Goal: Task Accomplishment & Management: Manage account settings

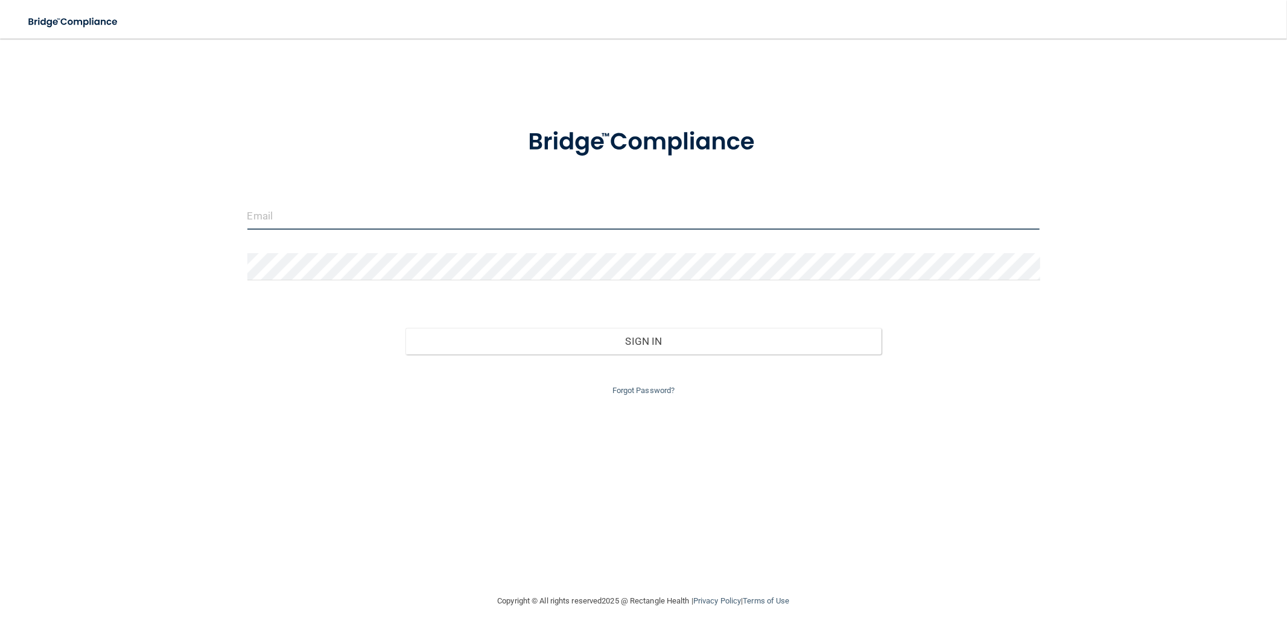
click at [330, 221] on input "email" at bounding box center [643, 216] width 793 height 27
type input "[EMAIL_ADDRESS][DOMAIN_NAME]"
click at [405, 328] on button "Sign In" at bounding box center [642, 341] width 475 height 27
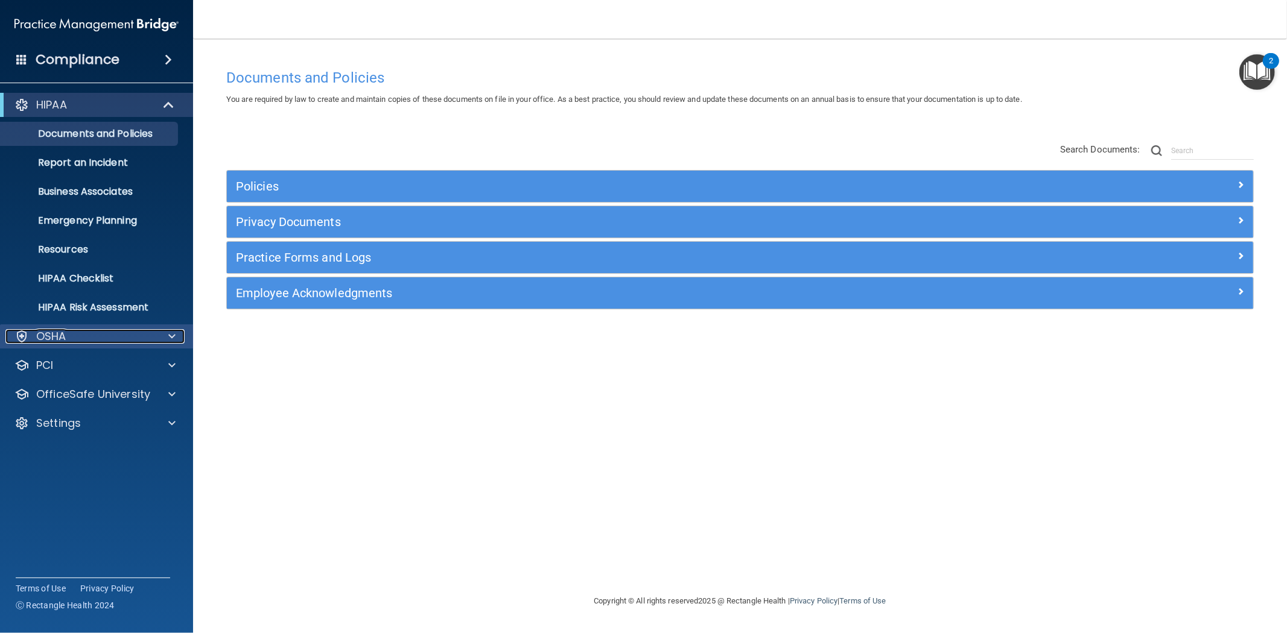
click at [171, 334] on span at bounding box center [171, 336] width 7 height 14
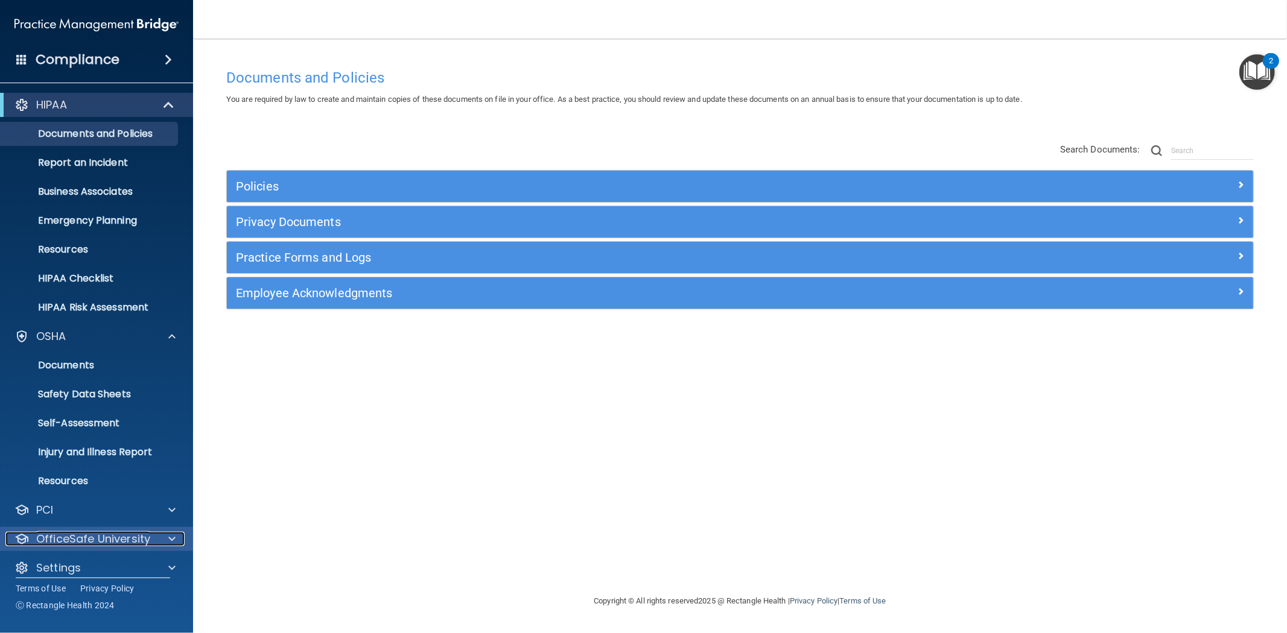
click at [173, 535] on span at bounding box center [171, 539] width 7 height 14
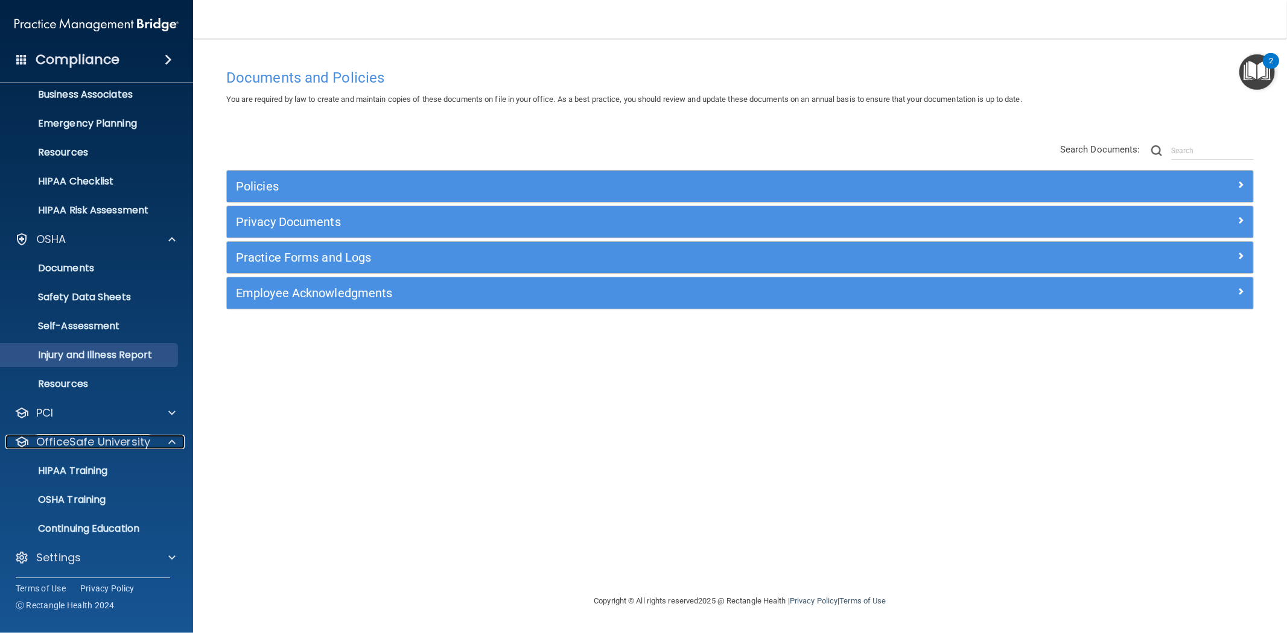
scroll to position [98, 0]
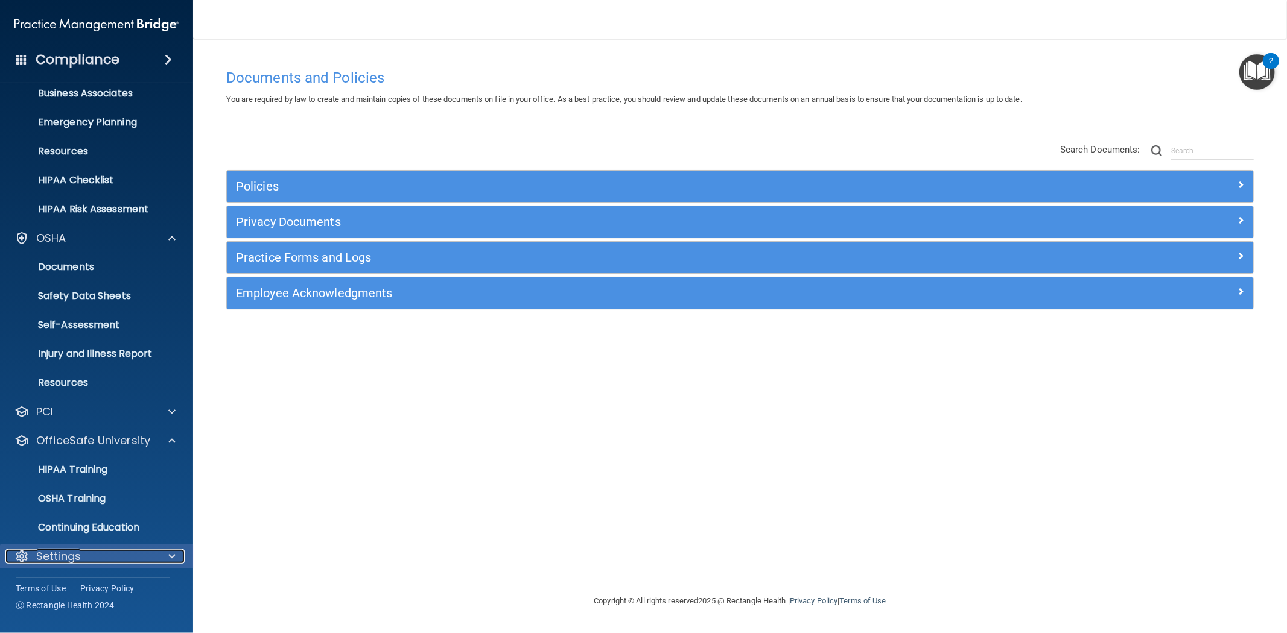
click at [170, 555] on span at bounding box center [171, 557] width 7 height 14
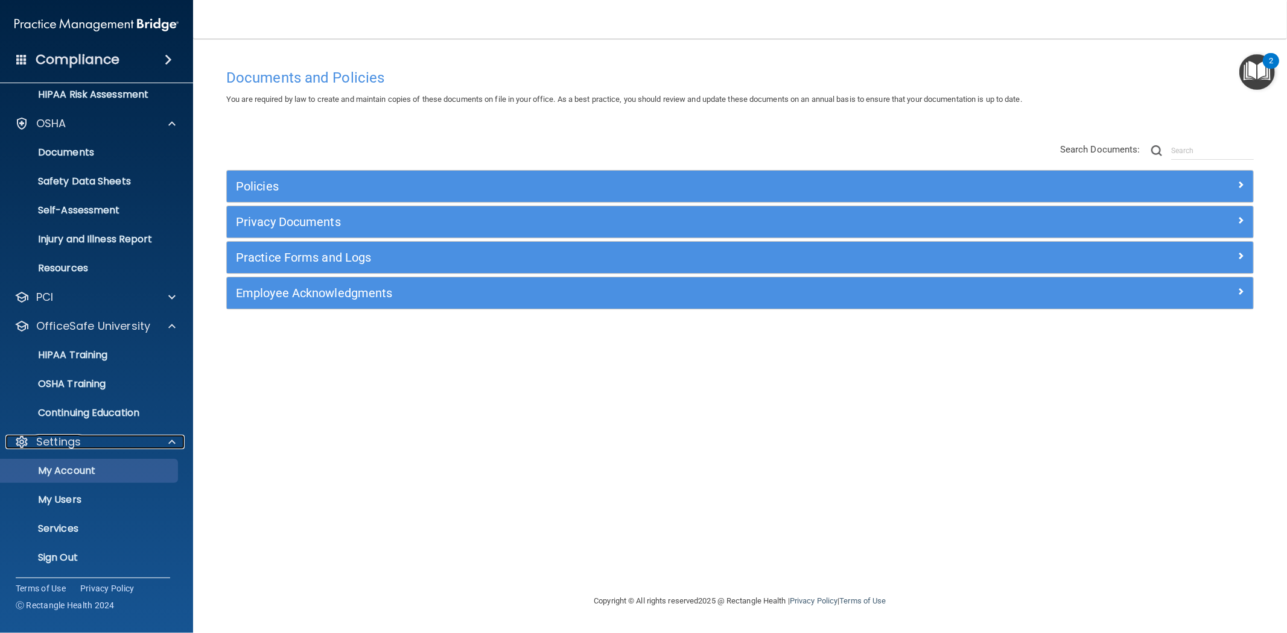
scroll to position [214, 0]
click at [69, 500] on p "My Users" at bounding box center [90, 499] width 165 height 12
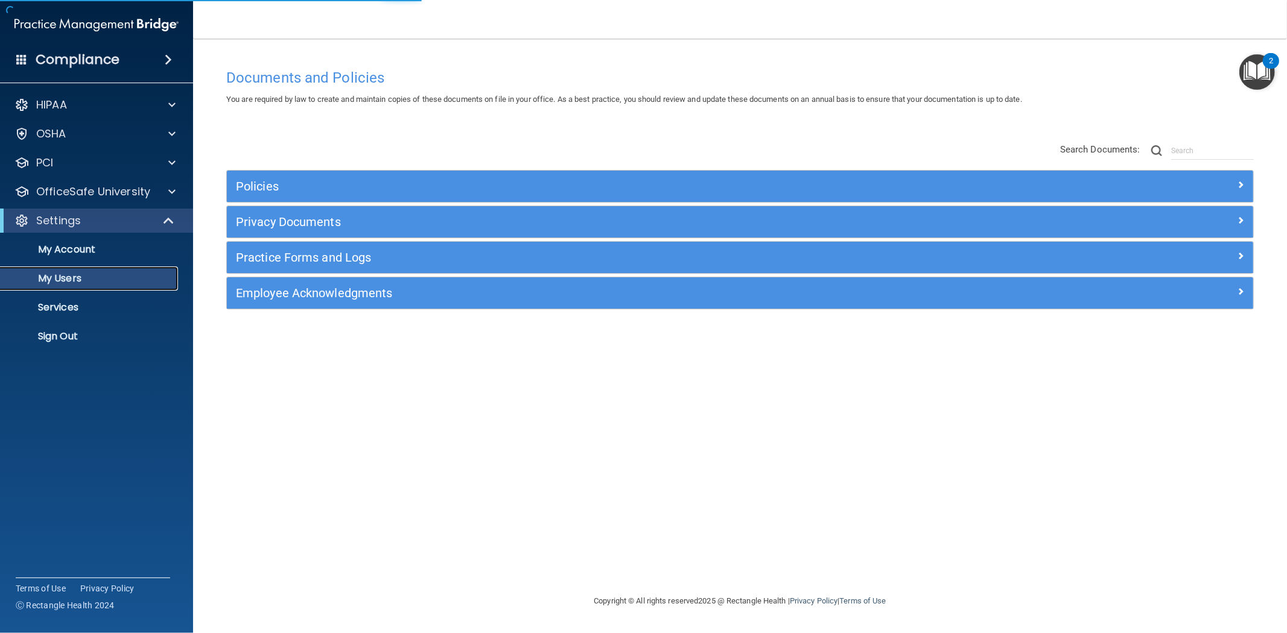
select select "20"
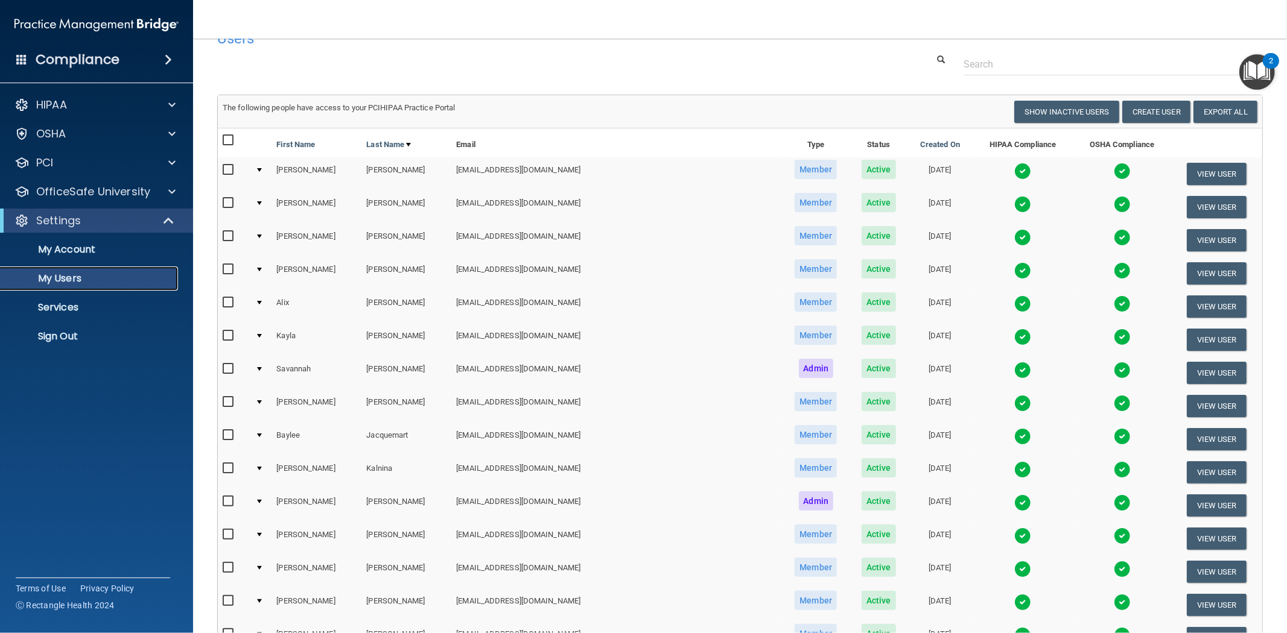
scroll to position [22, 0]
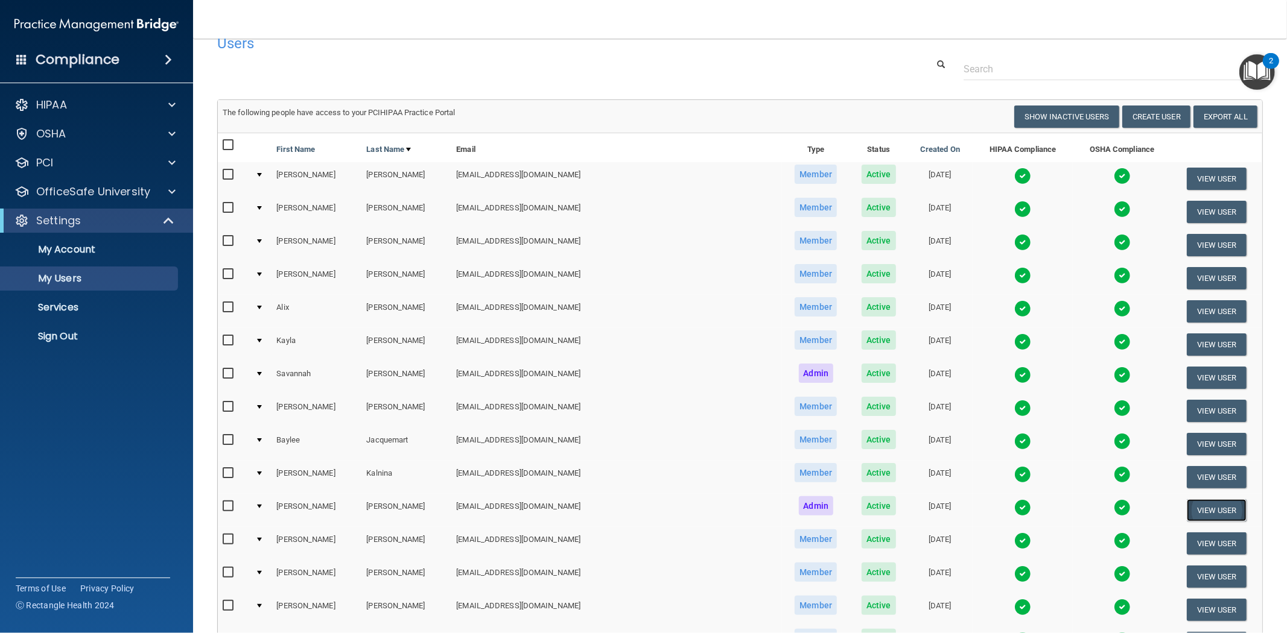
click at [1219, 505] on button "View User" at bounding box center [1217, 511] width 60 height 22
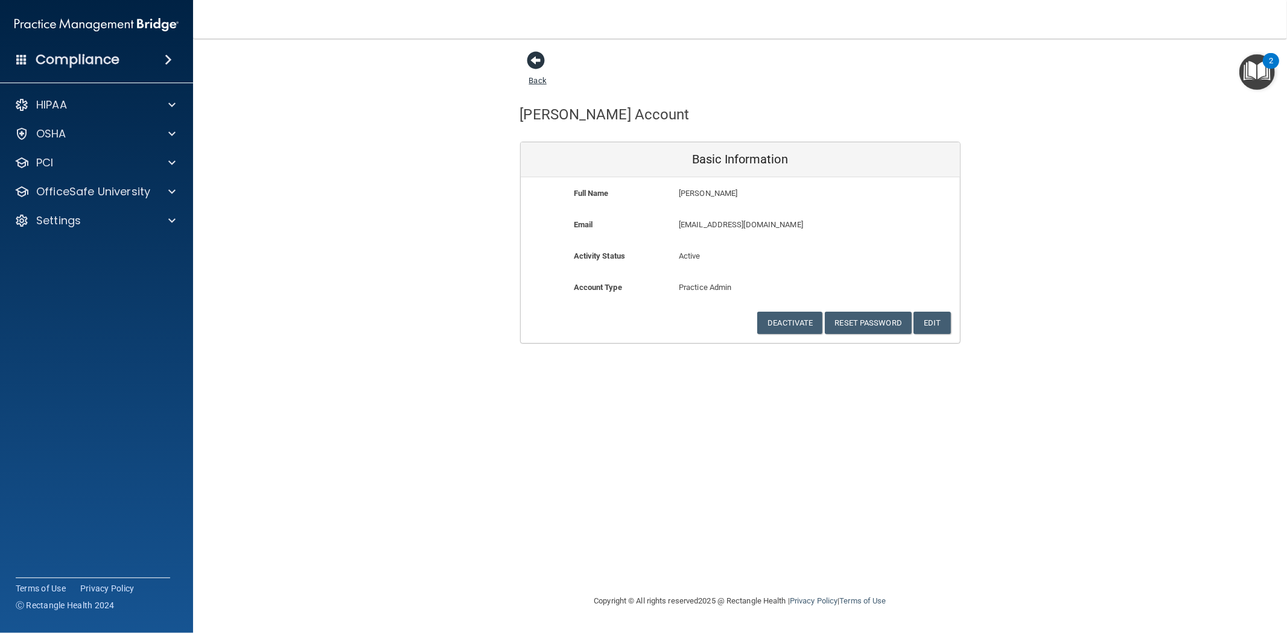
click at [544, 65] on span at bounding box center [536, 60] width 18 height 18
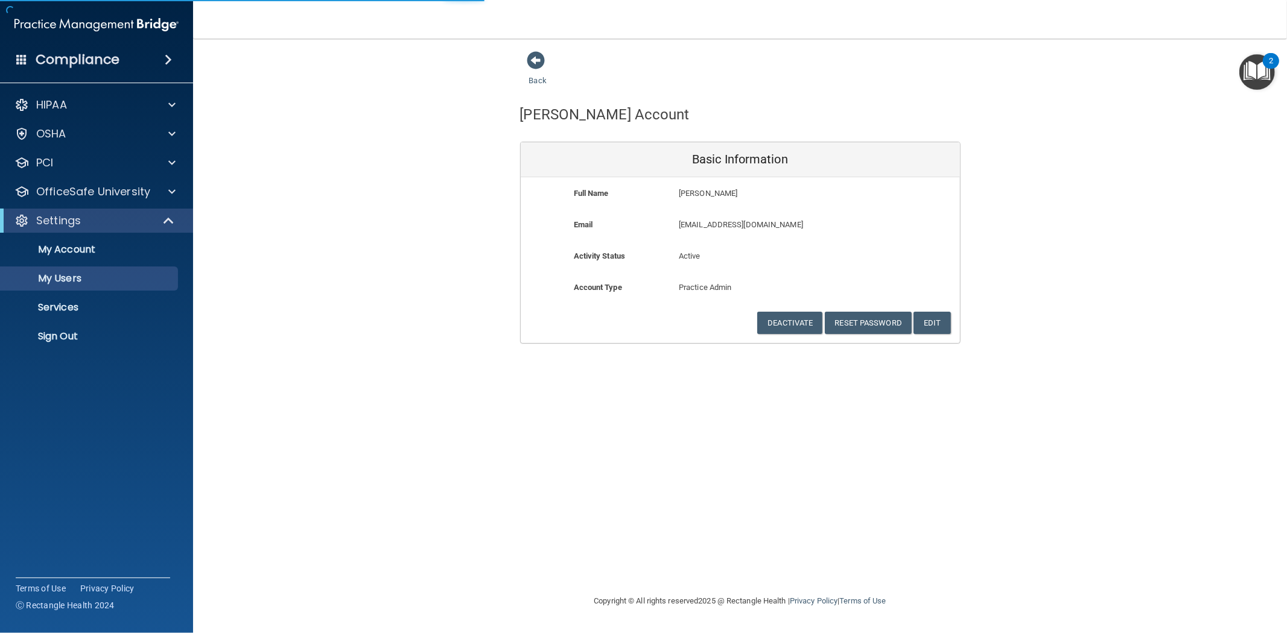
select select "20"
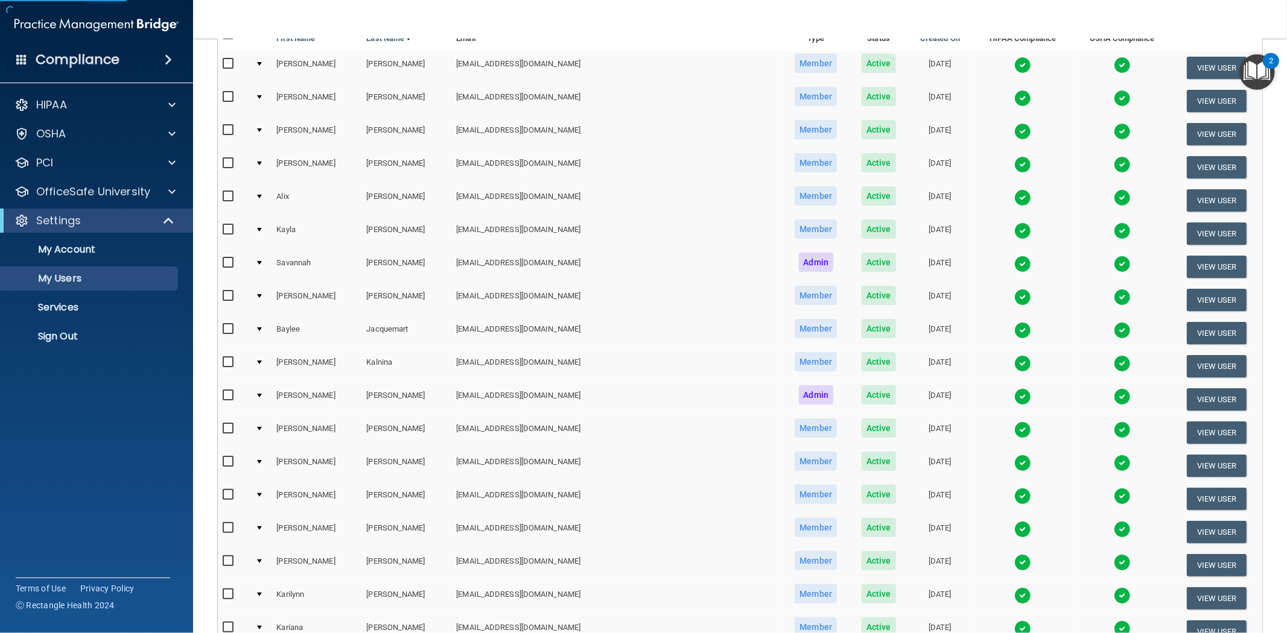
scroll to position [134, 0]
click at [229, 390] on input "checkbox" at bounding box center [230, 395] width 14 height 10
checkbox input "true"
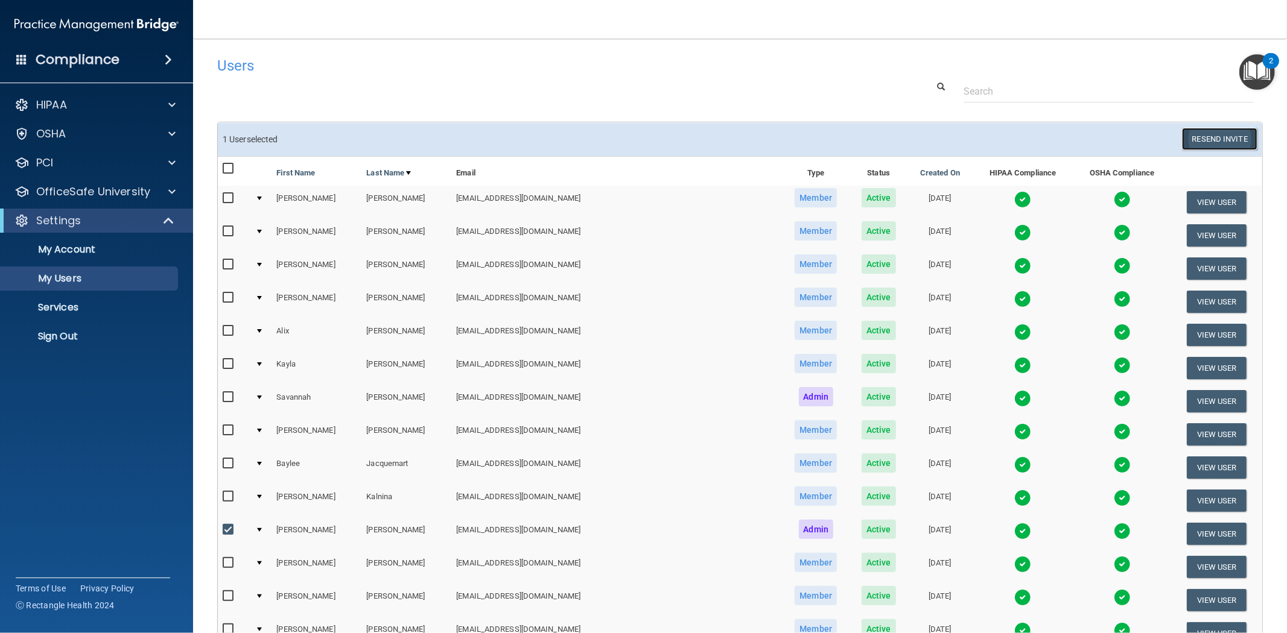
click at [1195, 140] on button "Resend Invite" at bounding box center [1219, 139] width 75 height 22
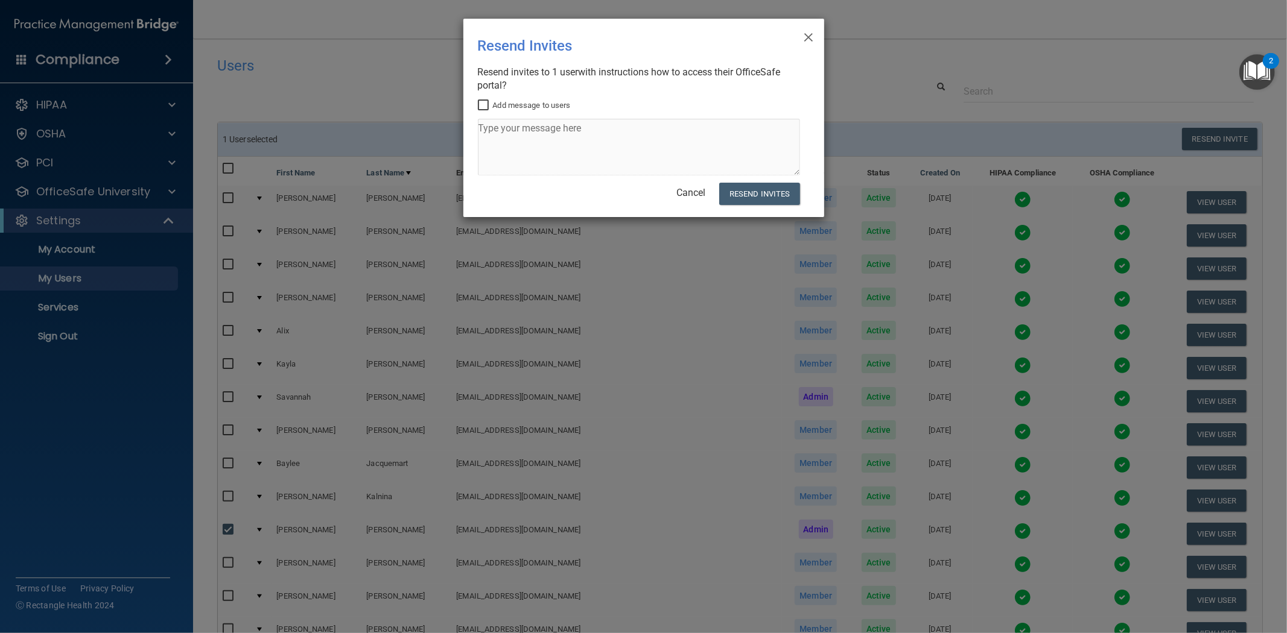
click at [484, 107] on input "Add message to users" at bounding box center [485, 106] width 14 height 10
checkbox input "true"
click at [509, 130] on textarea at bounding box center [639, 147] width 322 height 57
type textarea "Test"
click at [744, 191] on button "Resend Invites" at bounding box center [759, 194] width 80 height 22
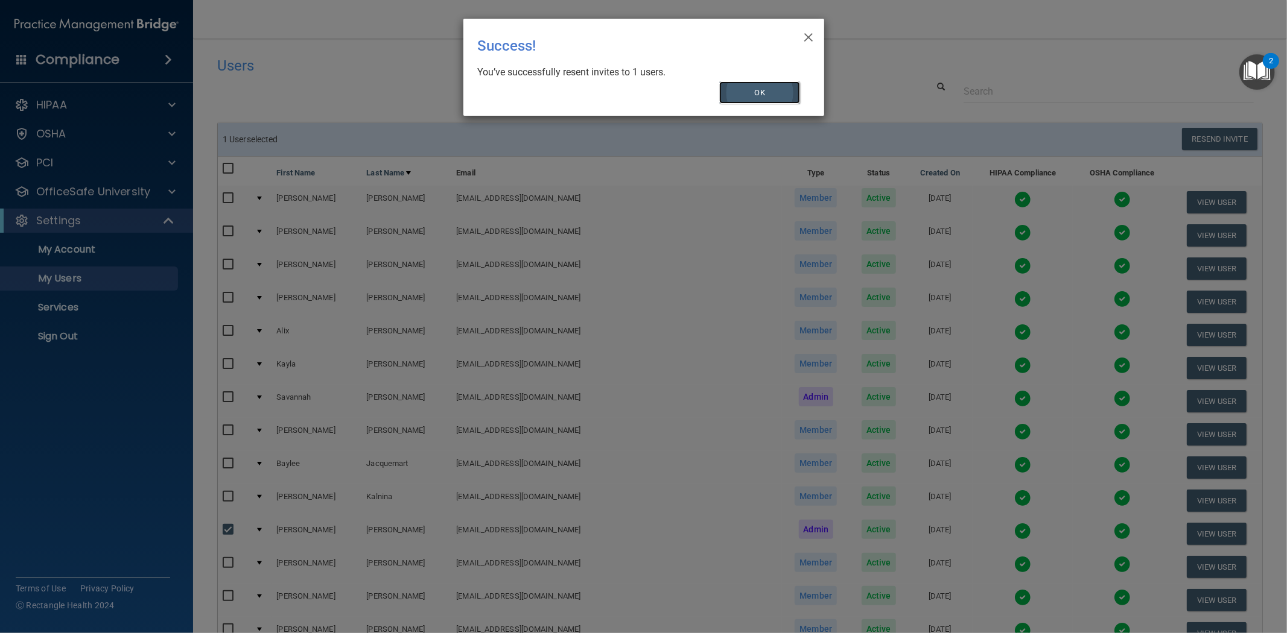
click at [764, 94] on button "OK" at bounding box center [759, 92] width 81 height 22
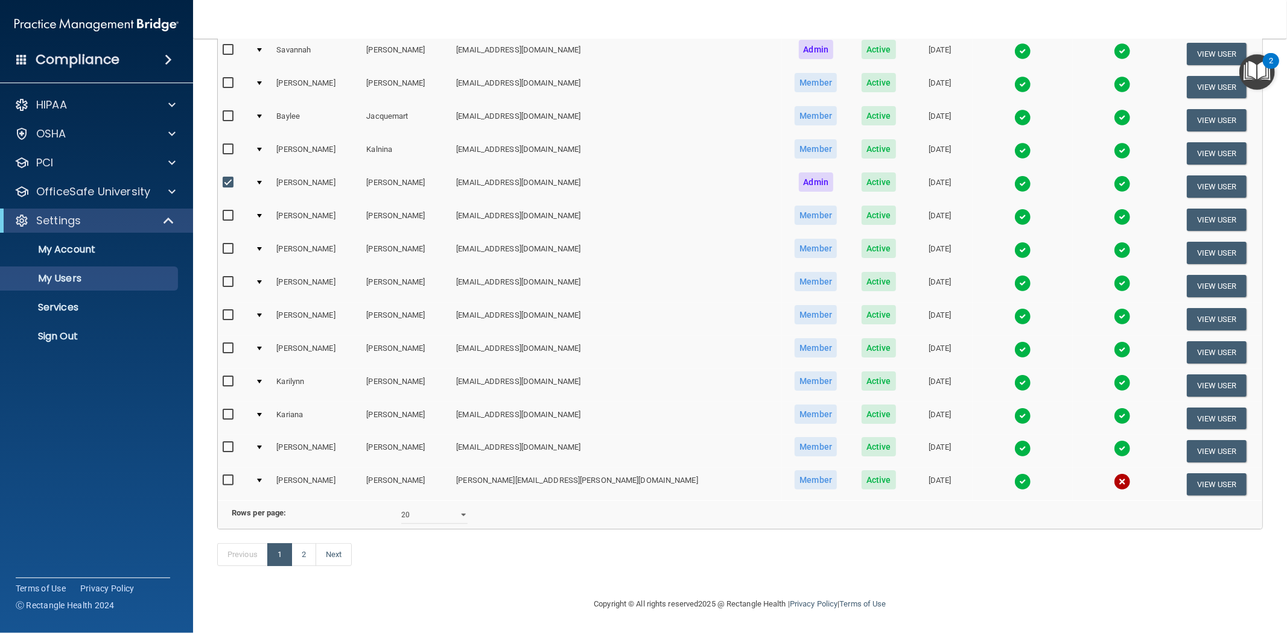
scroll to position [358, 0]
click at [422, 507] on select "10 20 30 40 all" at bounding box center [434, 515] width 66 height 18
select select "29"
click at [401, 506] on select "10 20 30 40 all" at bounding box center [434, 515] width 66 height 18
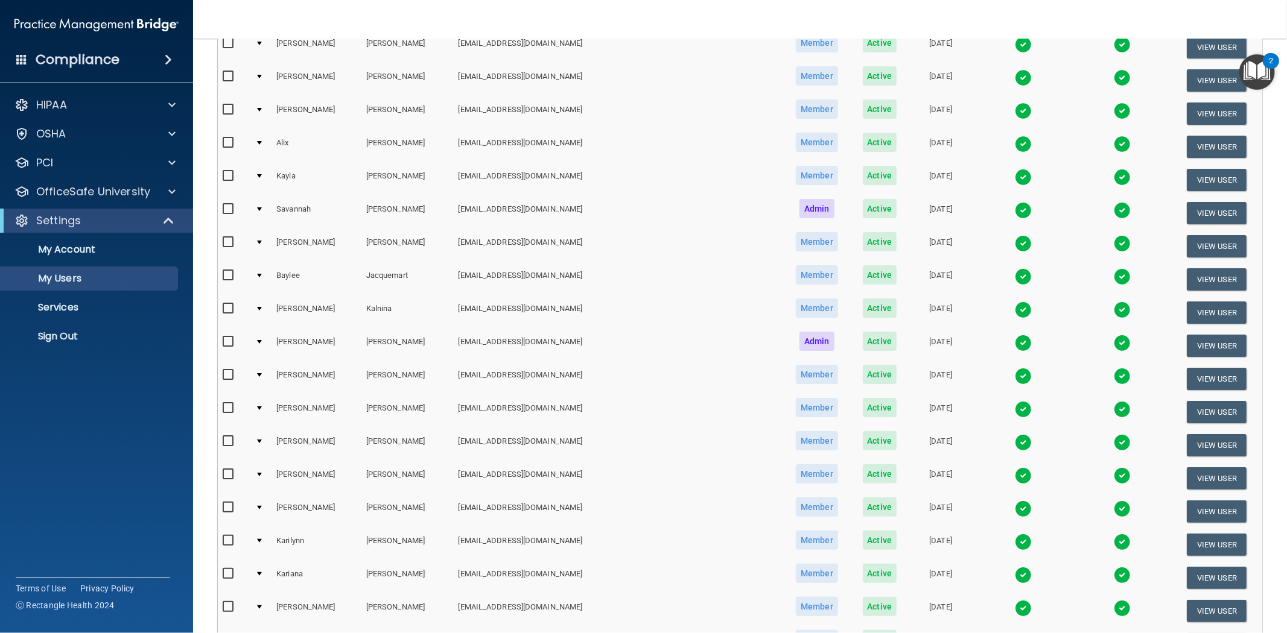
scroll to position [335, 0]
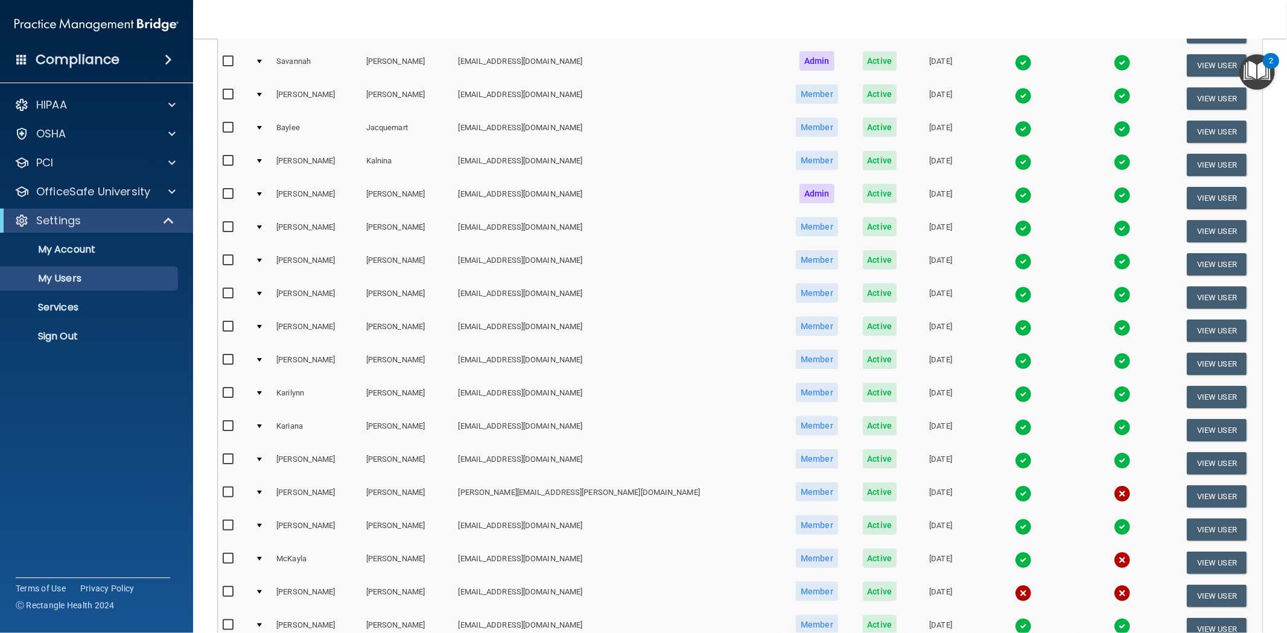
click at [226, 488] on input "checkbox" at bounding box center [230, 493] width 14 height 10
checkbox input "true"
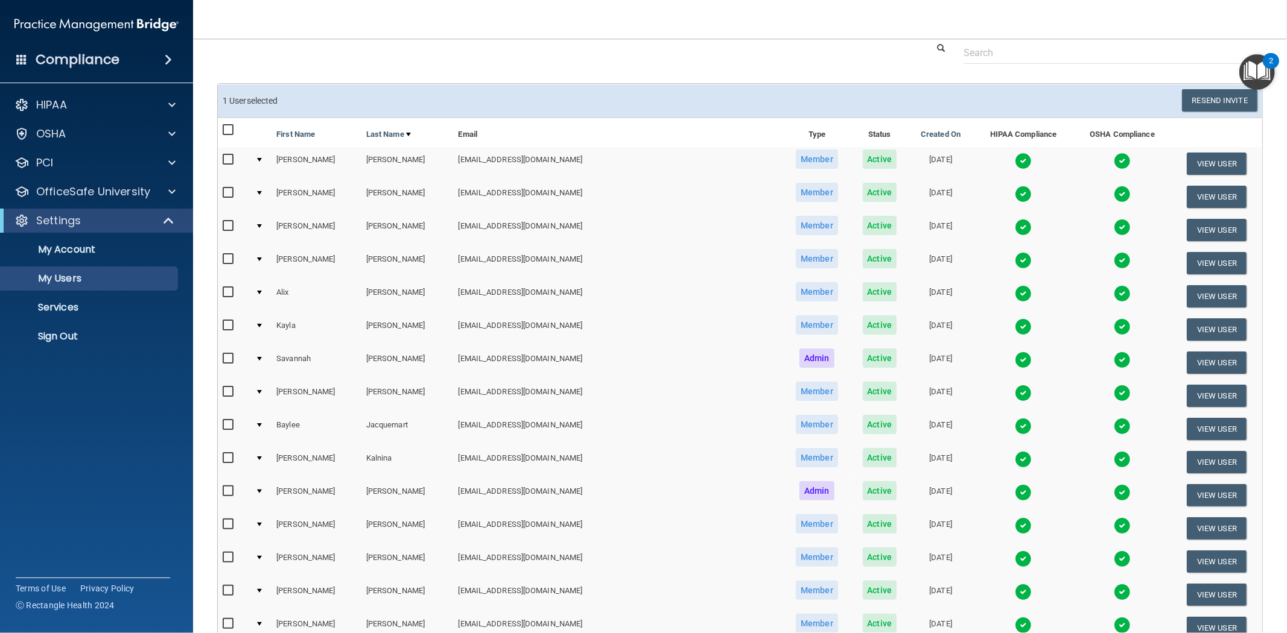
scroll to position [0, 0]
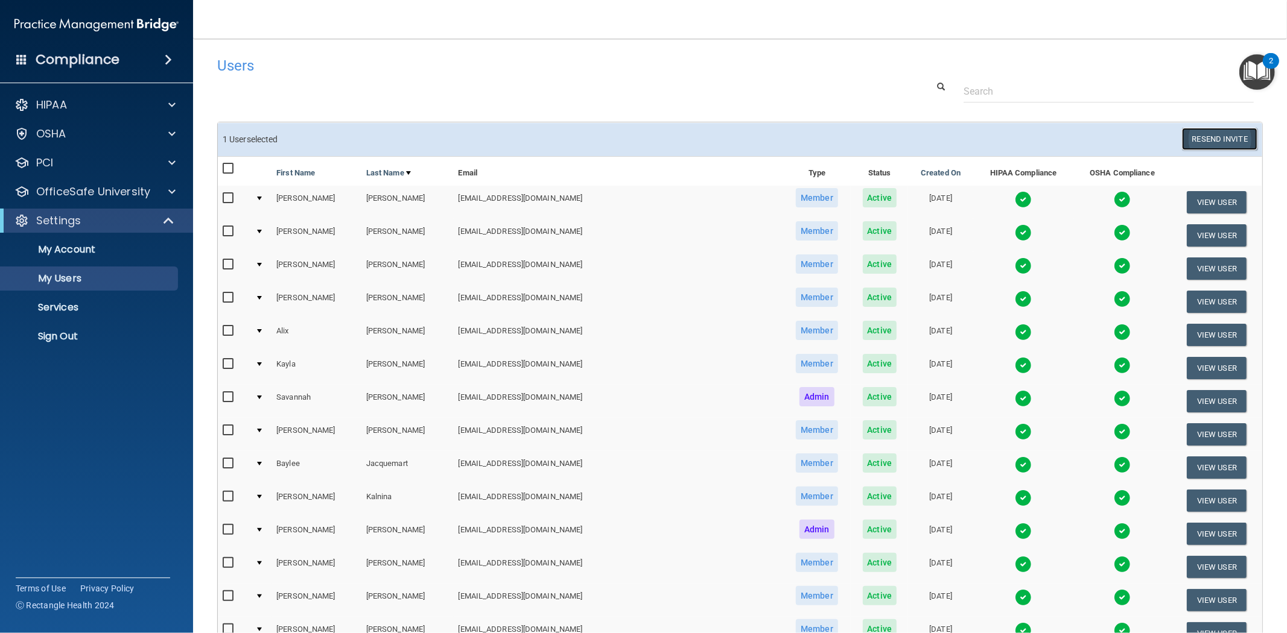
click at [1227, 136] on button "Resend Invite" at bounding box center [1219, 139] width 75 height 22
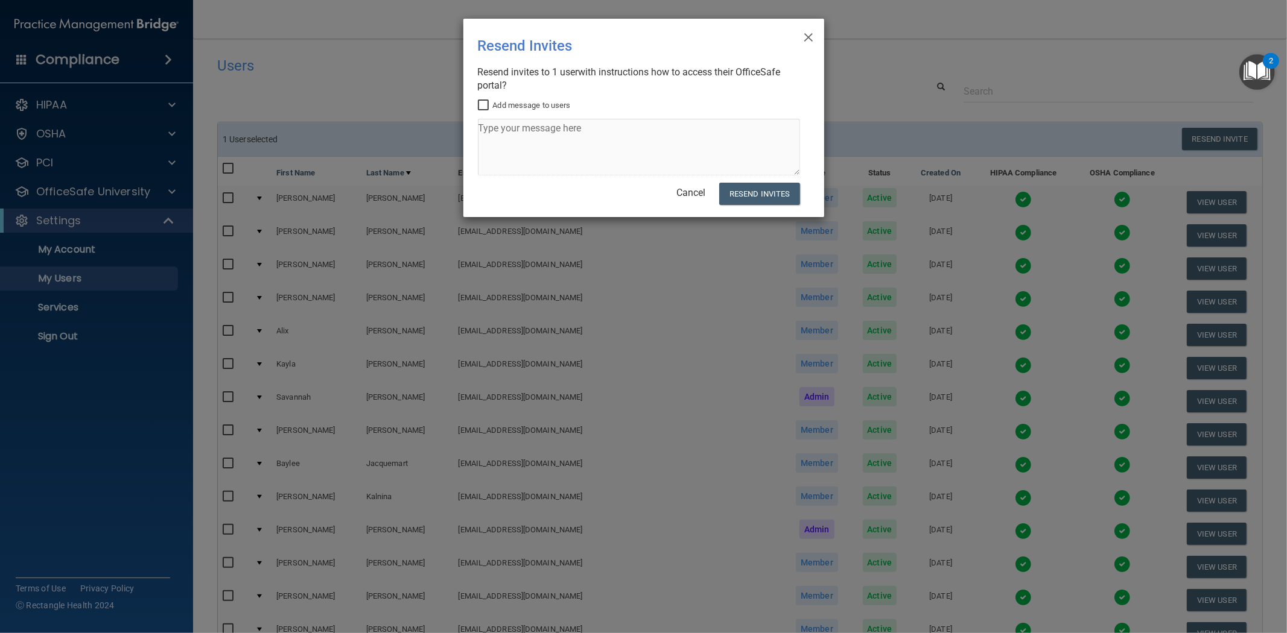
click at [483, 104] on input "Add message to users" at bounding box center [485, 106] width 14 height 10
checkbox input "true"
click at [554, 133] on textarea at bounding box center [639, 147] width 322 height 57
type textarea "This one!"
click at [740, 193] on button "Resend Invites" at bounding box center [759, 194] width 80 height 22
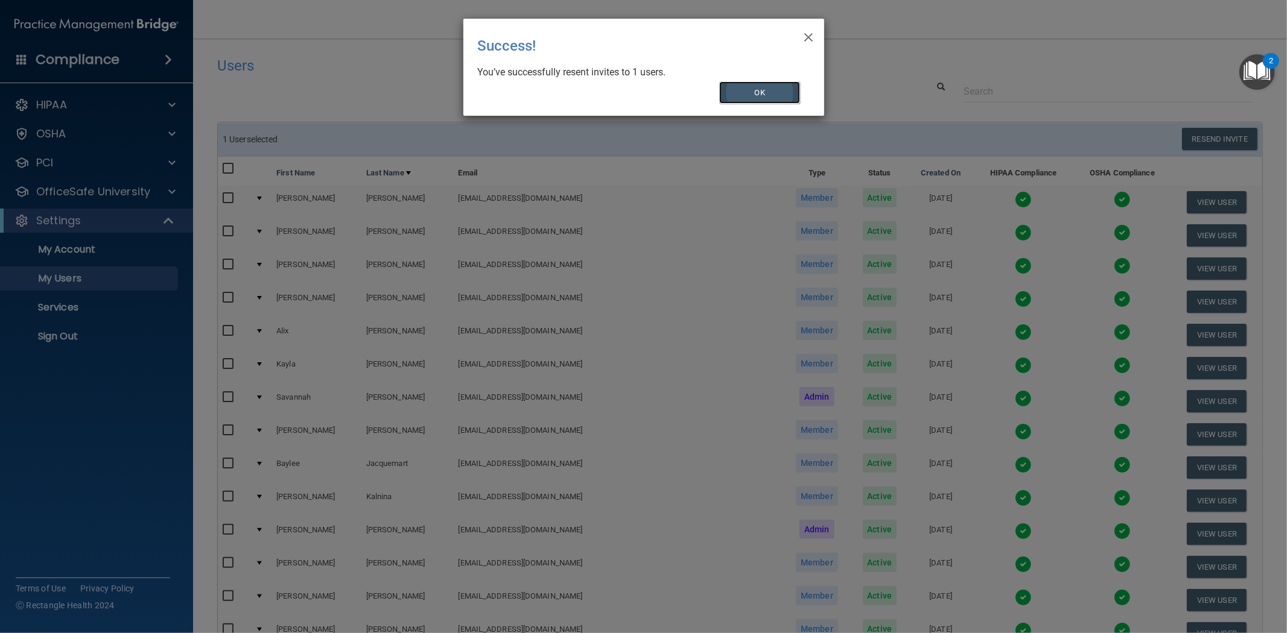
click at [744, 92] on button "OK" at bounding box center [759, 92] width 81 height 22
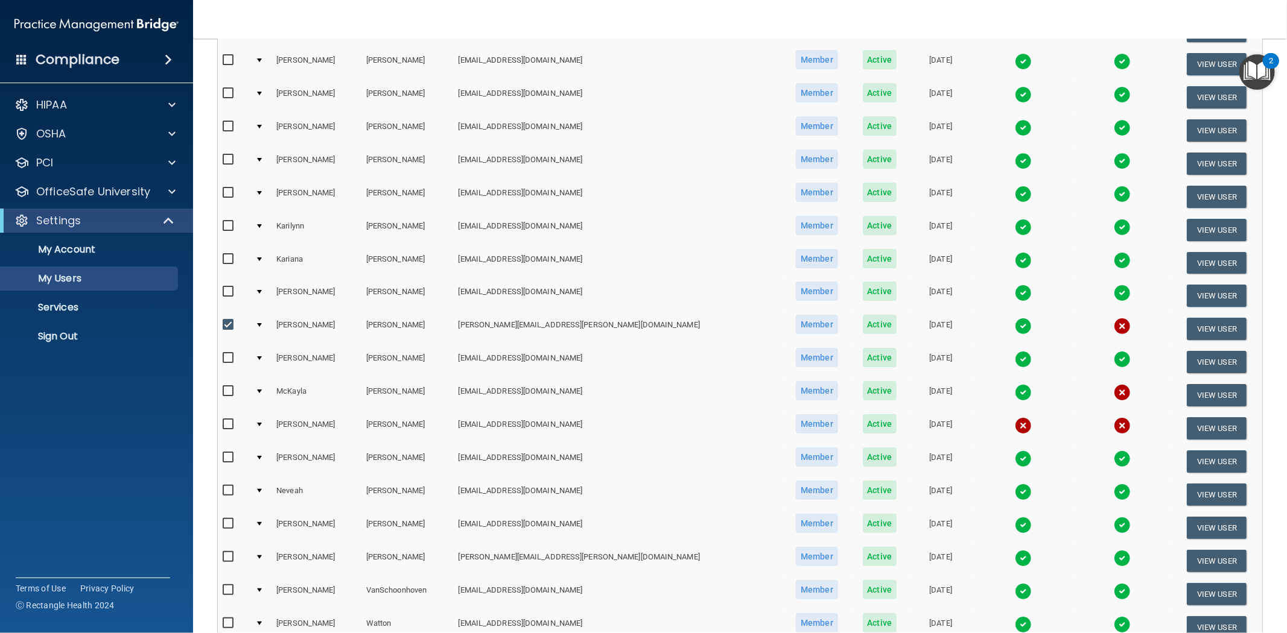
scroll to position [603, 0]
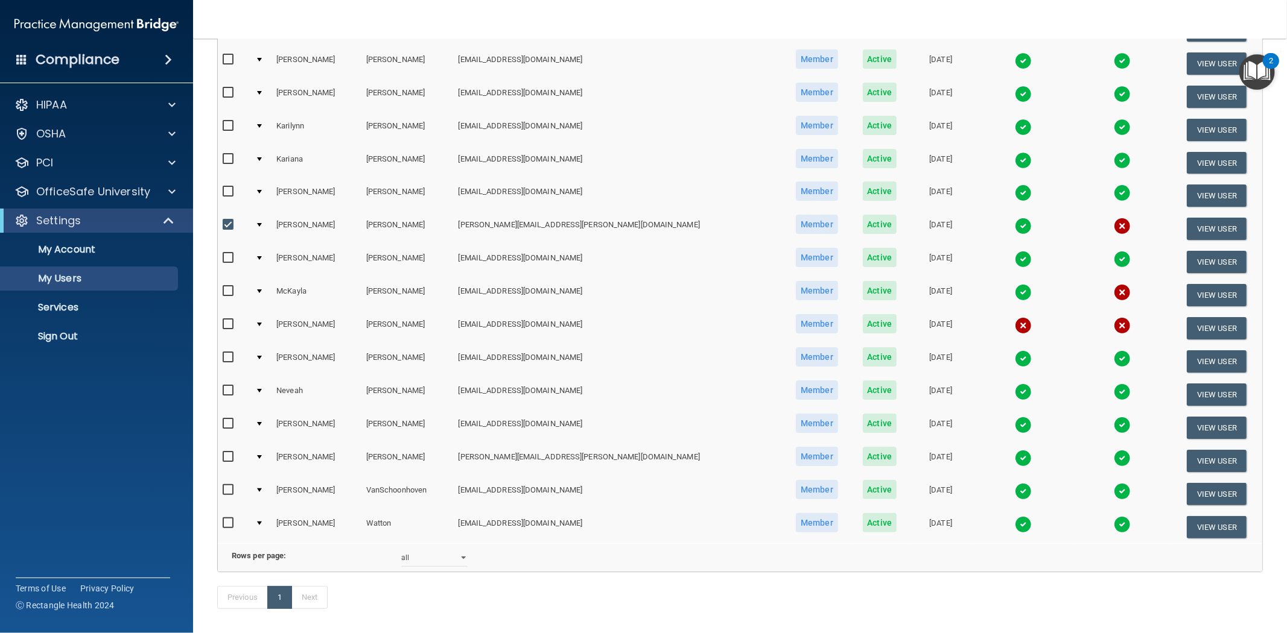
click at [226, 220] on input "checkbox" at bounding box center [230, 225] width 14 height 10
checkbox input "false"
click at [228, 320] on input "checkbox" at bounding box center [230, 325] width 14 height 10
checkbox input "true"
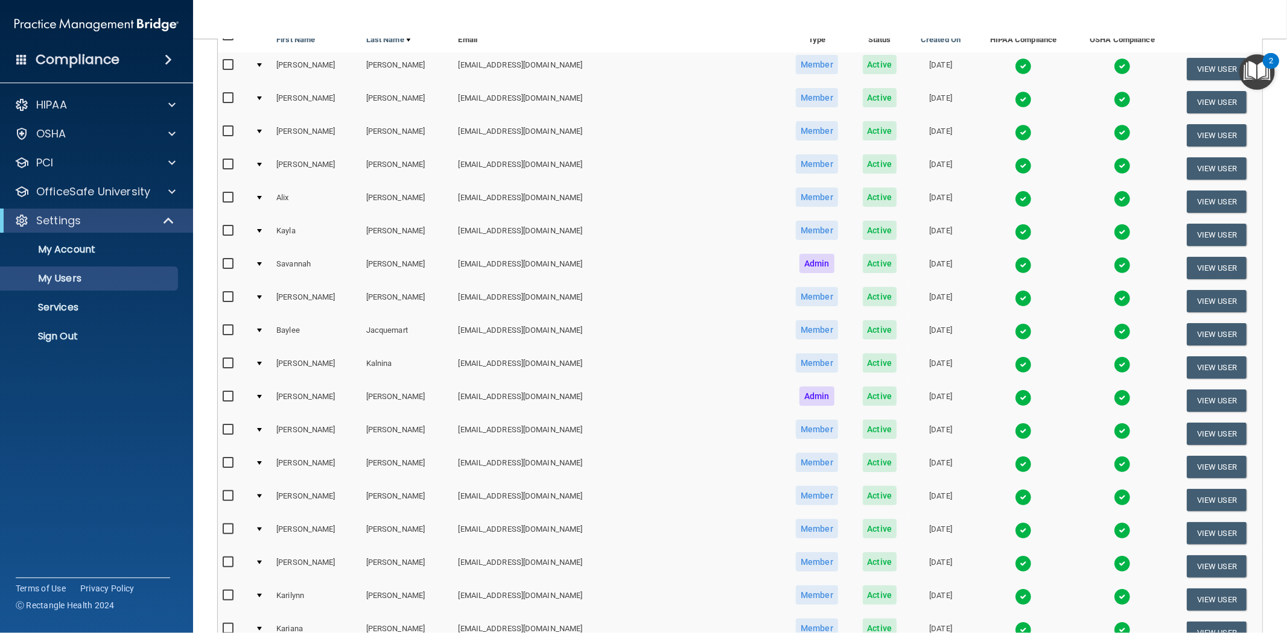
scroll to position [0, 0]
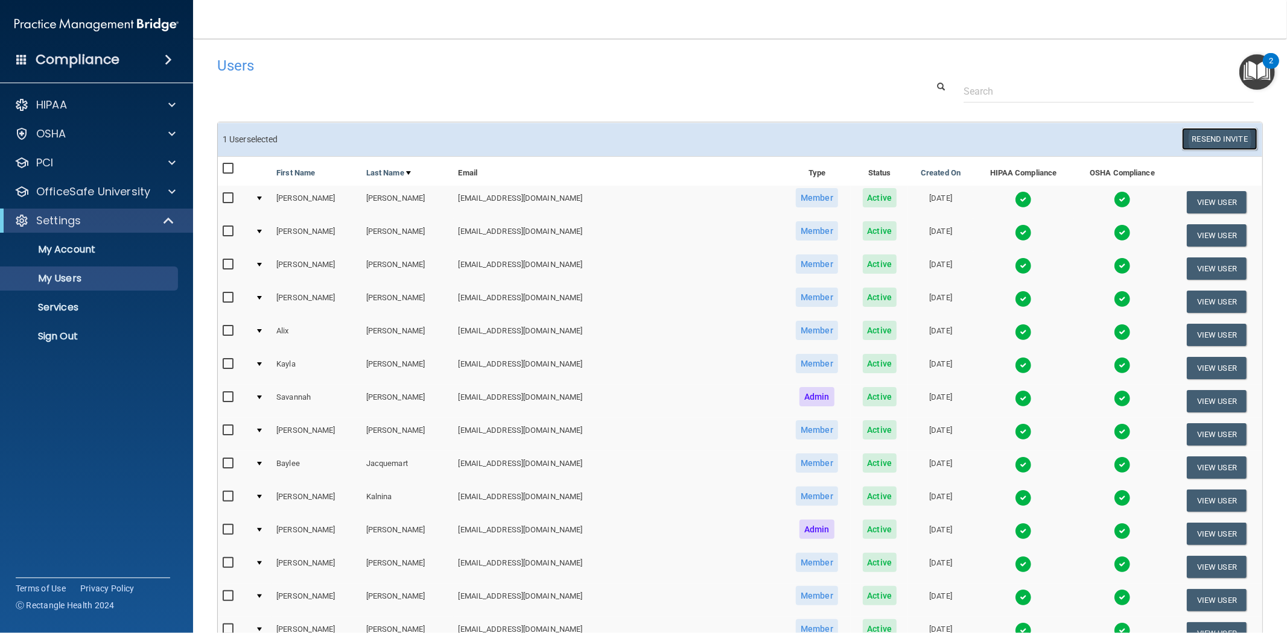
click at [1190, 140] on button "Resend Invite" at bounding box center [1219, 139] width 75 height 22
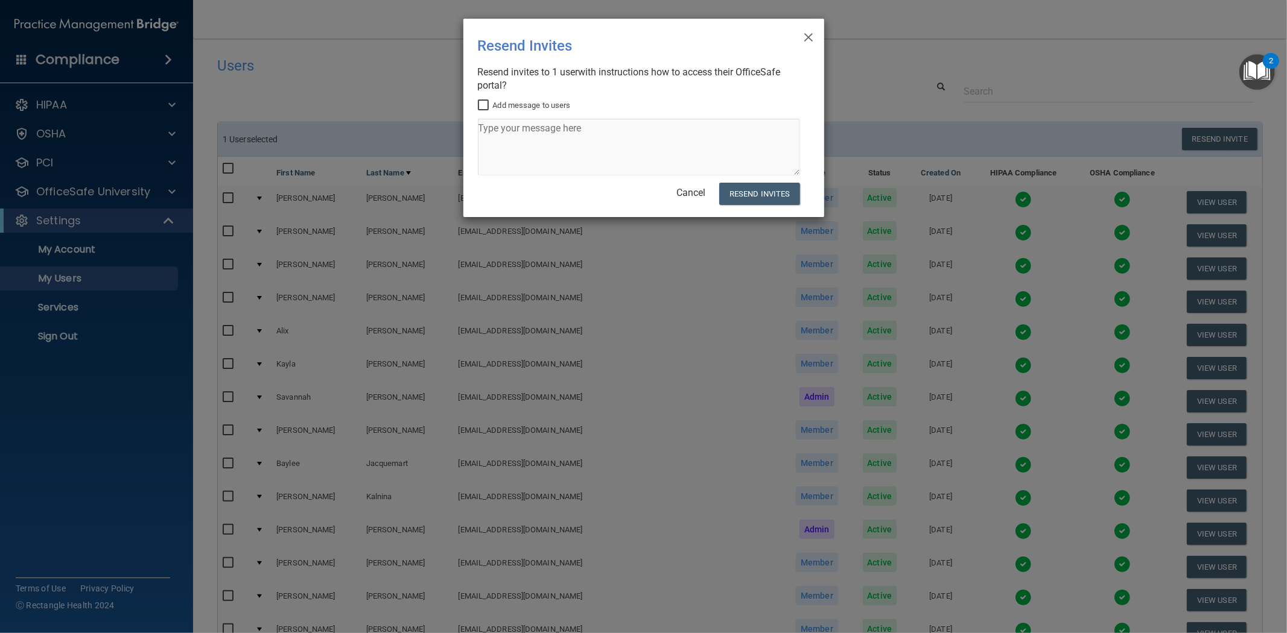
click at [522, 104] on label "Add message to users" at bounding box center [524, 105] width 93 height 14
click at [492, 104] on input "Add message to users" at bounding box center [485, 106] width 14 height 10
checkbox input "true"
click at [525, 132] on textarea at bounding box center [639, 147] width 322 height 57
type textarea "I"
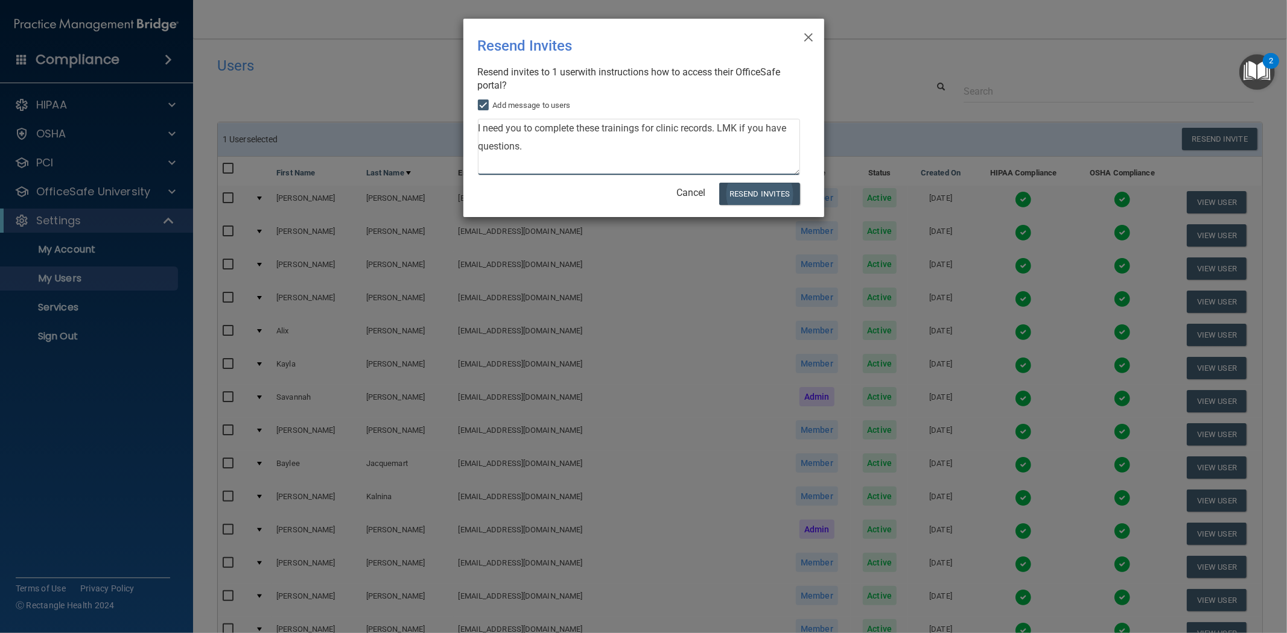
type textarea "I need you to complete these trainings for clinic records. LMK if you have ques…"
click at [768, 196] on button "Resend Invites" at bounding box center [759, 194] width 80 height 22
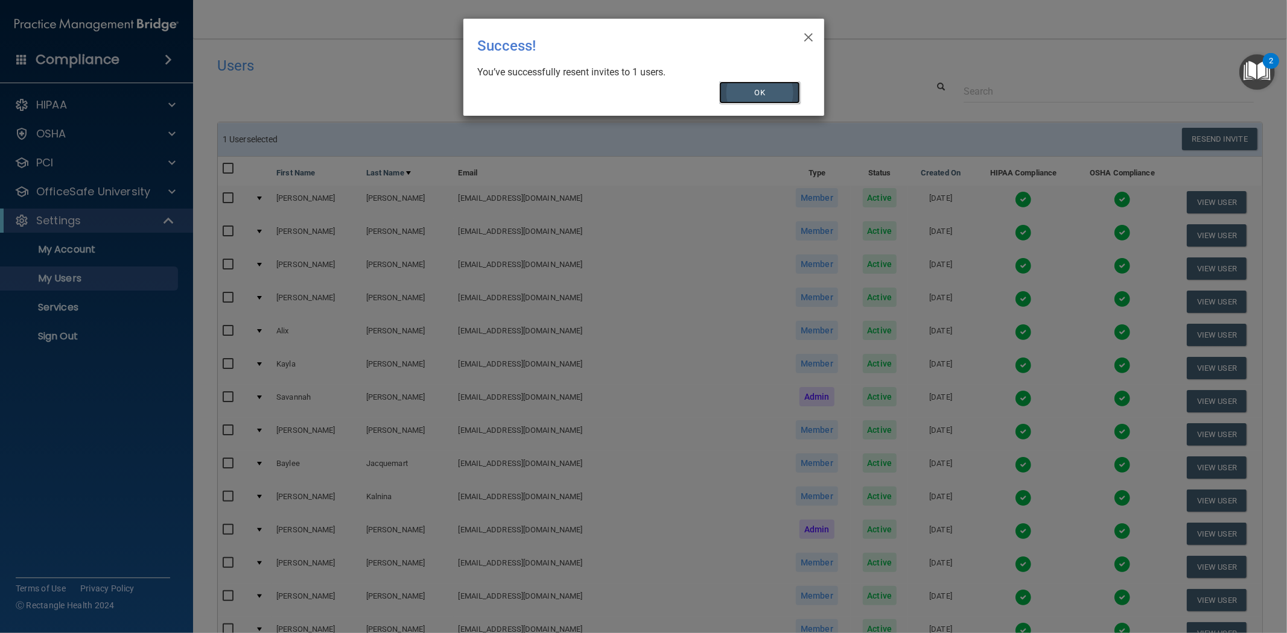
click at [762, 92] on button "OK" at bounding box center [759, 92] width 81 height 22
